Goal: Transaction & Acquisition: Purchase product/service

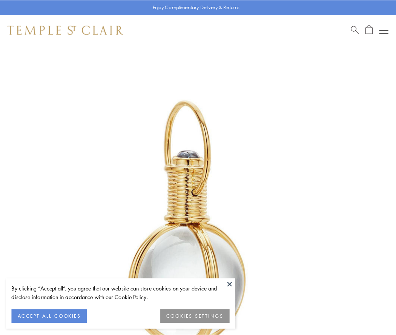
scroll to position [197, 0]
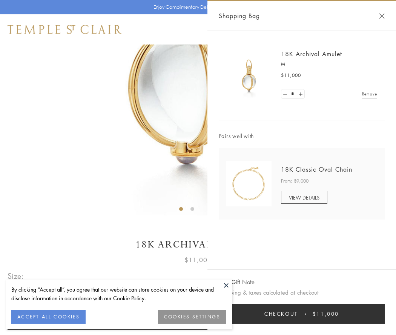
click at [302, 314] on button "Checkout $11,000" at bounding box center [302, 314] width 166 height 20
